Goal: Information Seeking & Learning: Learn about a topic

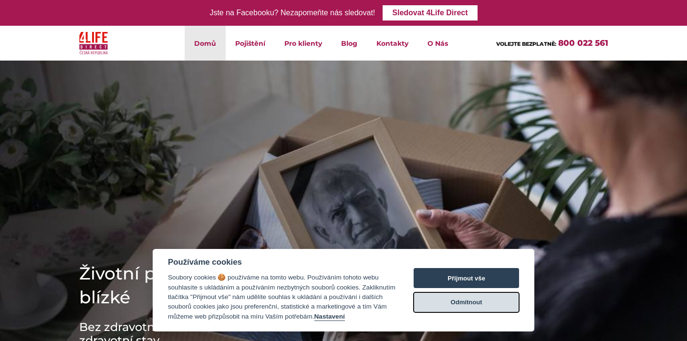
click at [445, 302] on button "Odmítnout" at bounding box center [466, 303] width 105 height 20
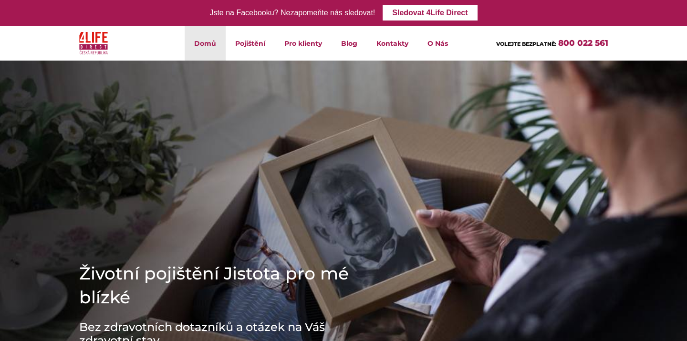
scroll to position [19, 0]
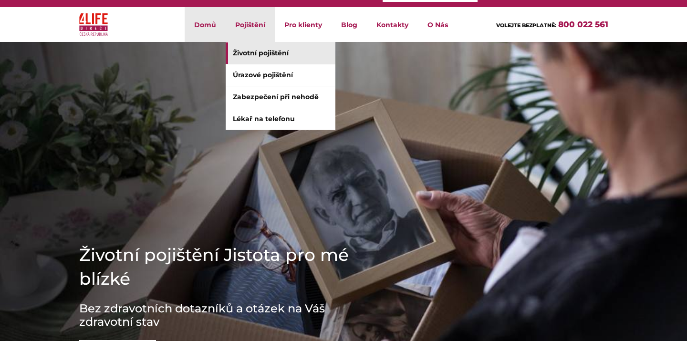
click at [260, 56] on link "Životní pojištění" at bounding box center [281, 52] width 110 height 21
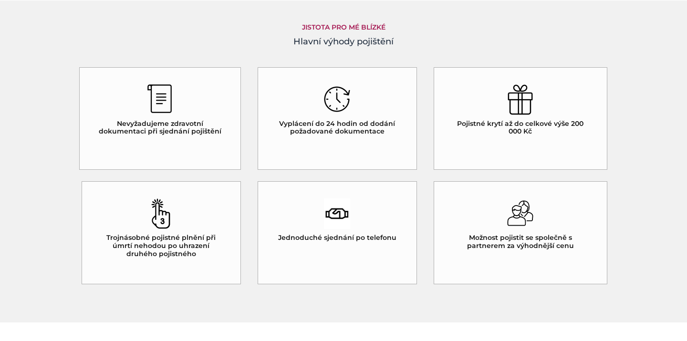
scroll to position [832, 0]
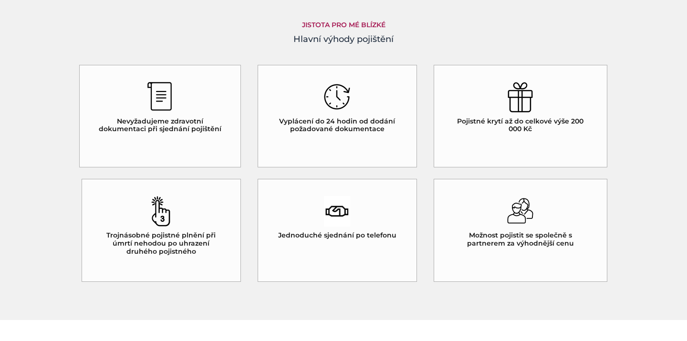
click at [336, 213] on img at bounding box center [337, 211] width 26 height 31
click at [336, 231] on h5 "Jednoduché sjednání po telefonu" at bounding box center [337, 235] width 118 height 8
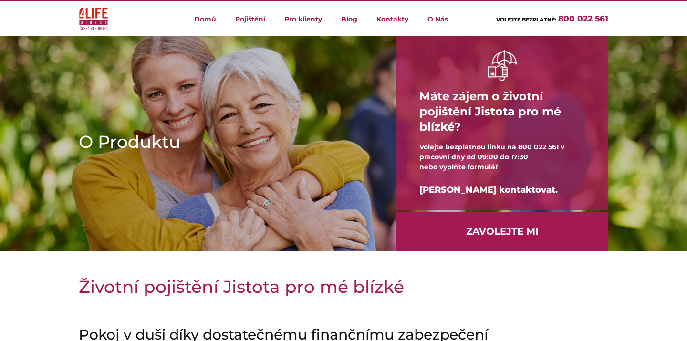
scroll to position [0, 0]
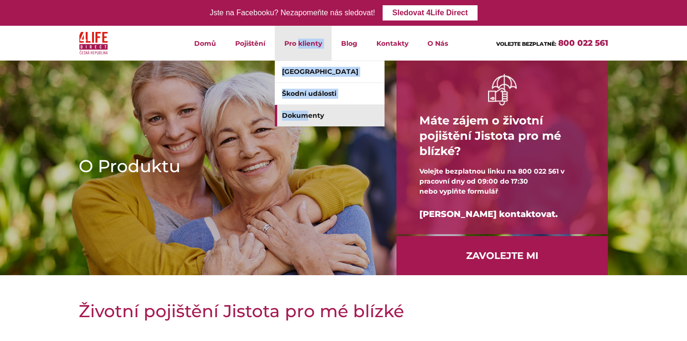
drag, startPoint x: 300, startPoint y: 53, endPoint x: 309, endPoint y: 114, distance: 60.8
click at [309, 61] on li "Pro klienty Klientské centrum Škodní události Dokumenty" at bounding box center [303, 43] width 57 height 35
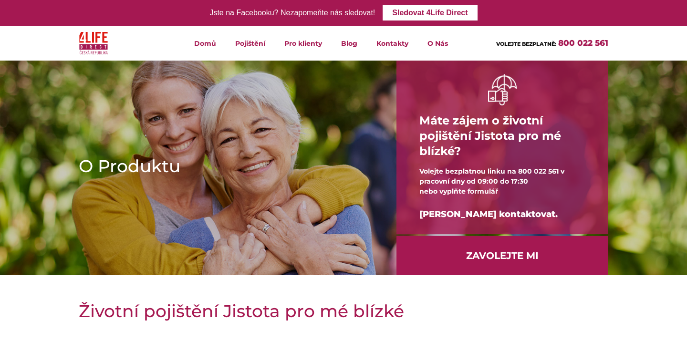
drag, startPoint x: 309, startPoint y: 114, endPoint x: 465, endPoint y: 39, distance: 173.1
click at [465, 39] on ul "Domů Pojištění Životní pojištění Úrazové pojištění Zabezpečení při nehodě Lékař…" at bounding box center [320, 43] width 303 height 35
click at [201, 45] on link "Domů" at bounding box center [205, 43] width 41 height 35
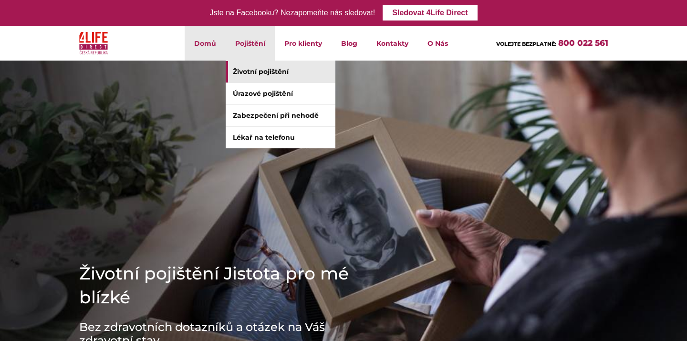
click at [250, 68] on link "Životní pojištění" at bounding box center [281, 71] width 110 height 21
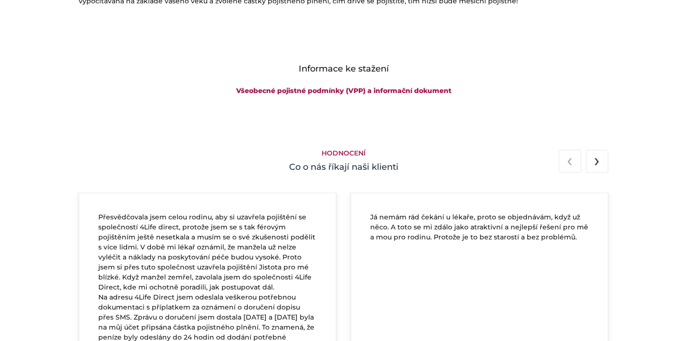
scroll to position [1607, 0]
click at [594, 163] on button "›" at bounding box center [597, 162] width 22 height 23
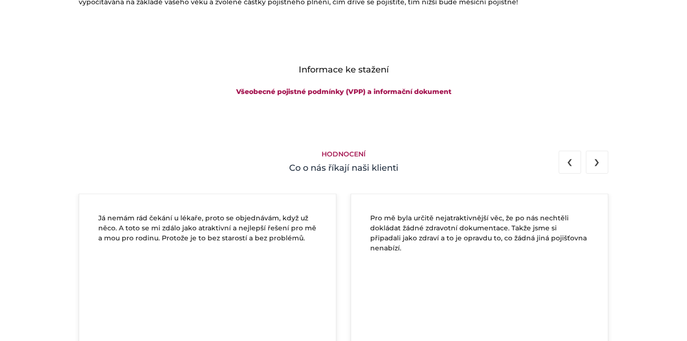
click at [594, 163] on button "›" at bounding box center [597, 162] width 22 height 23
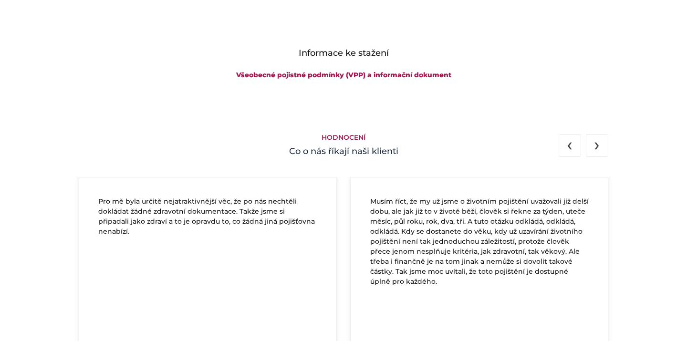
scroll to position [1626, 0]
